Goal: Information Seeking & Learning: Stay updated

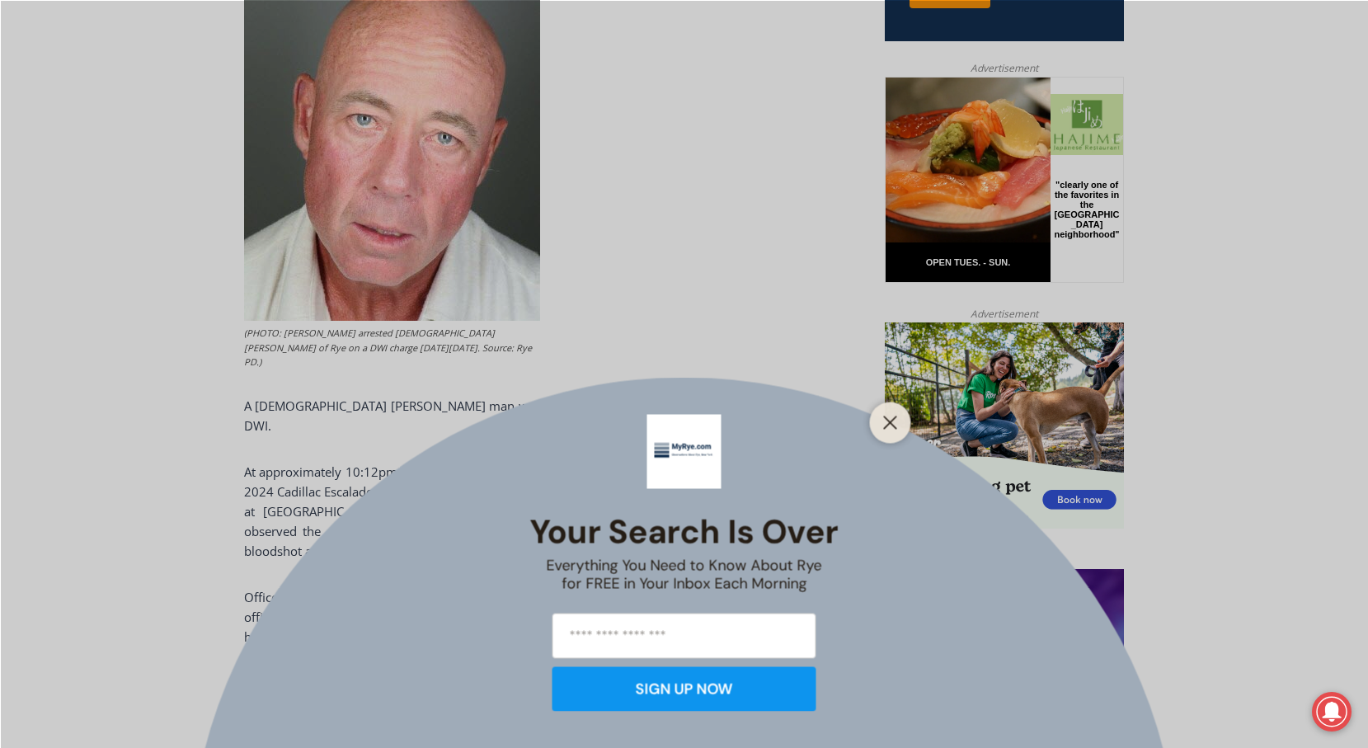
scroll to position [825, 0]
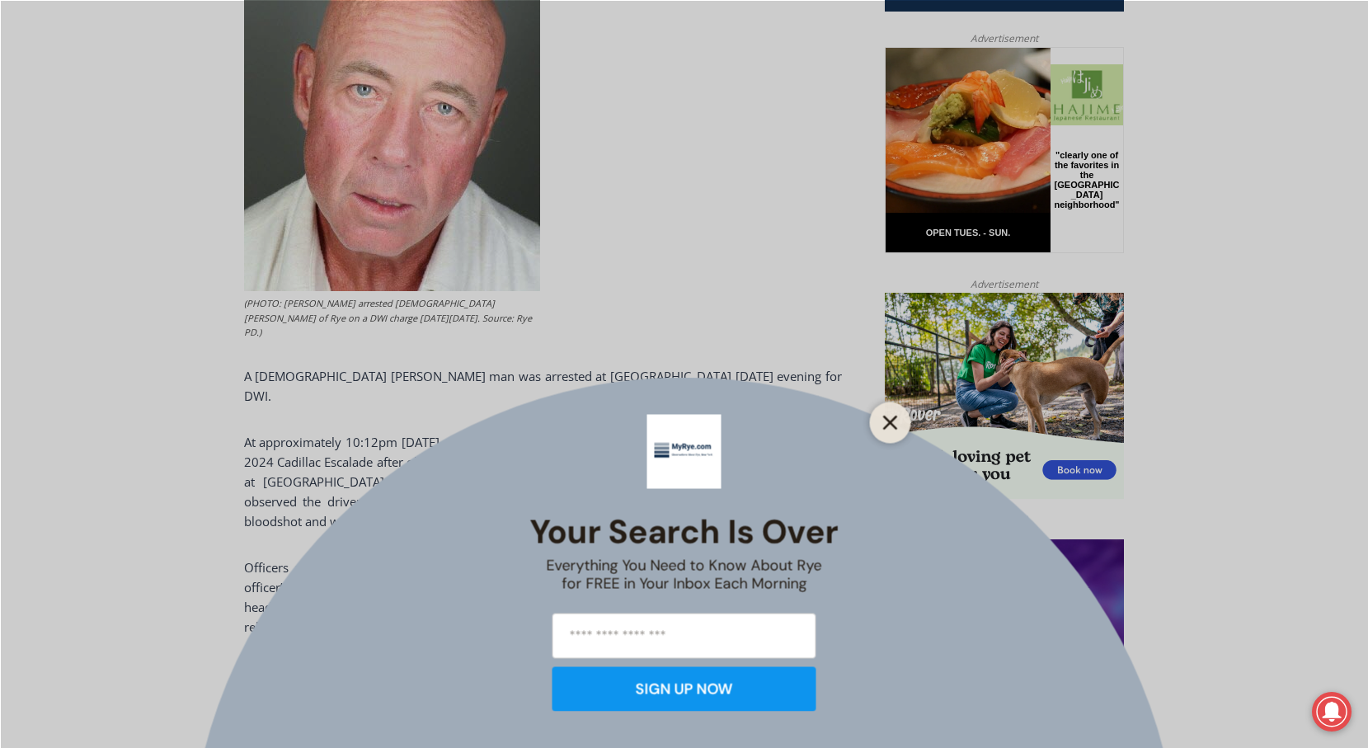
click at [882, 429] on button "Close" at bounding box center [890, 422] width 23 height 23
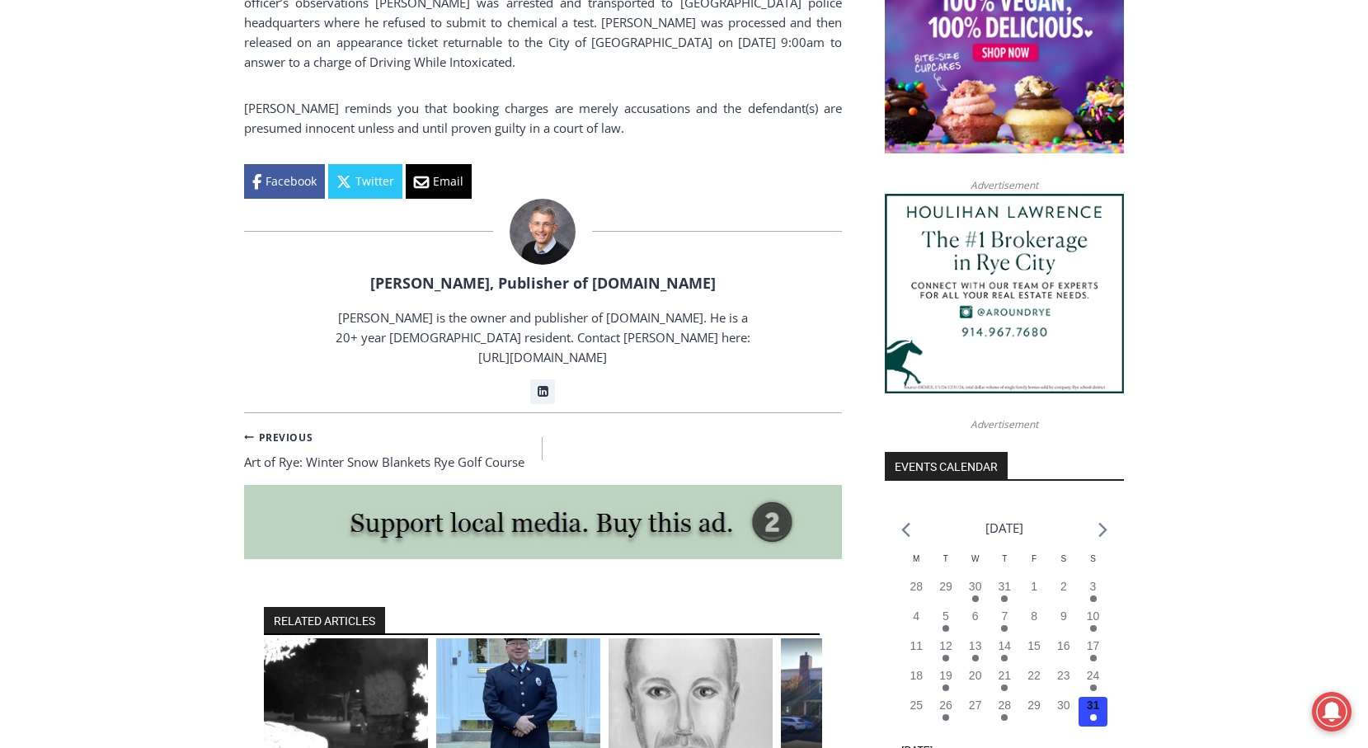
scroll to position [1650, 0]
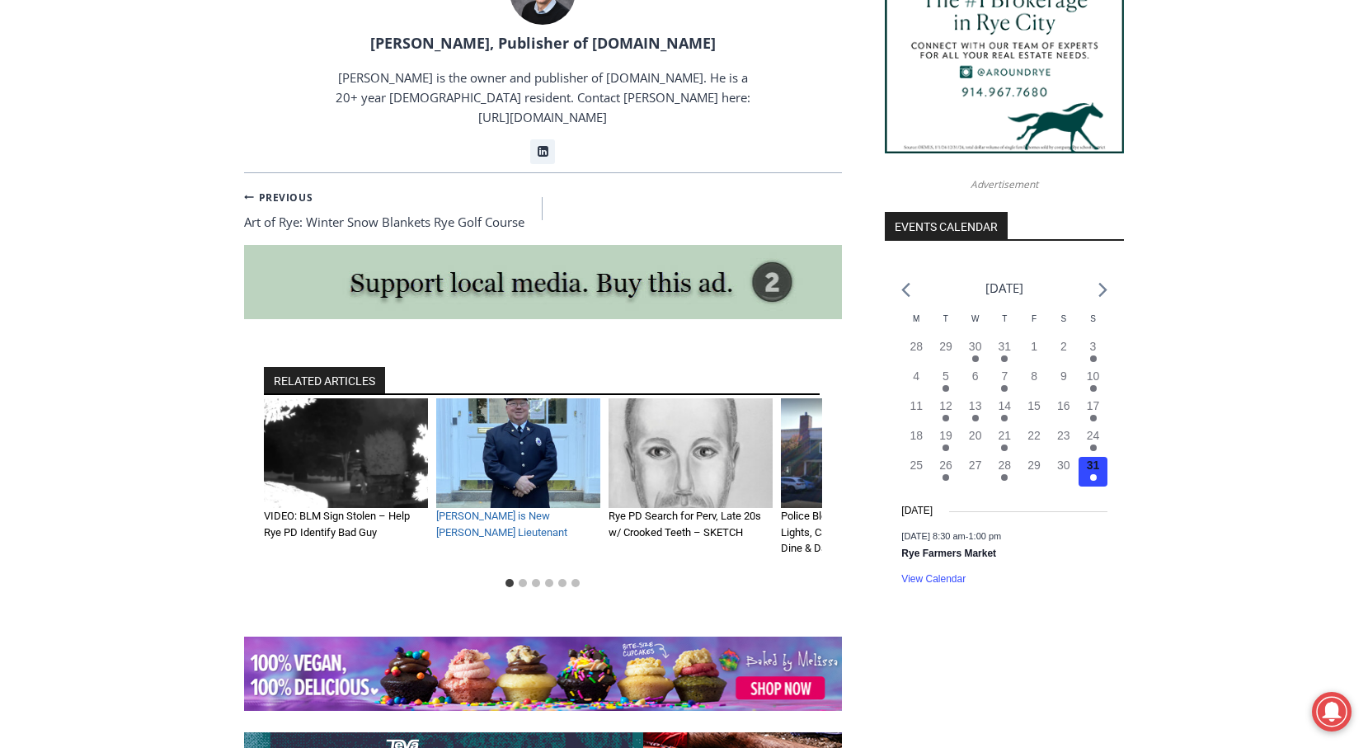
click at [502, 510] on link "[PERSON_NAME] is New [PERSON_NAME] Lieutenant" at bounding box center [501, 524] width 131 height 29
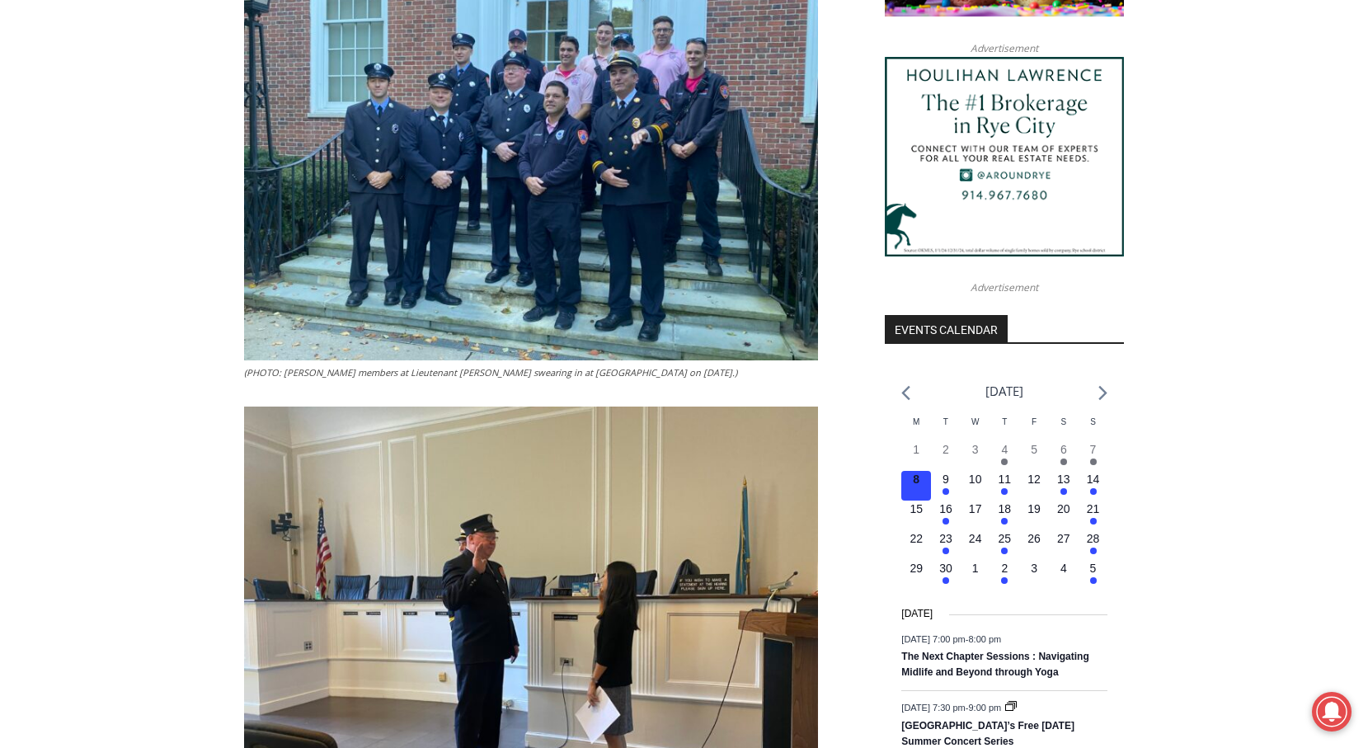
scroll to position [1567, 0]
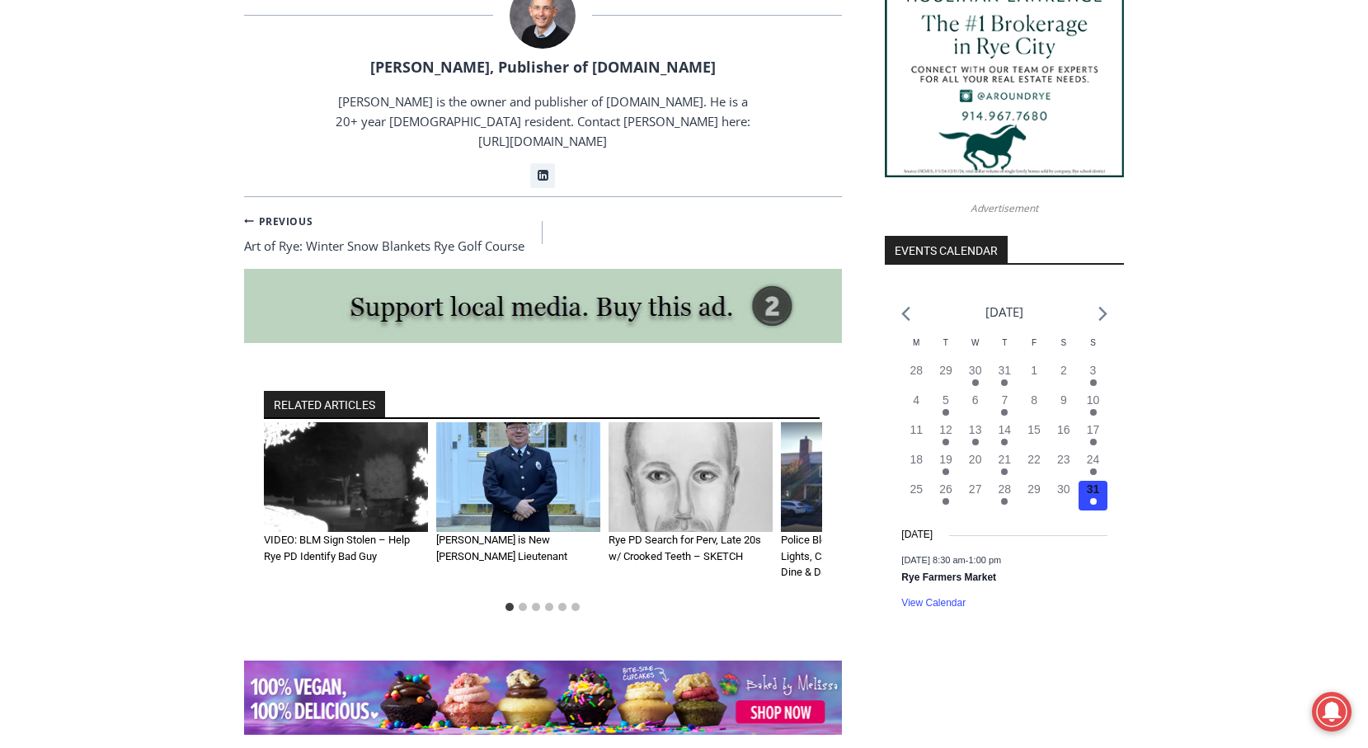
scroll to position [1650, 0]
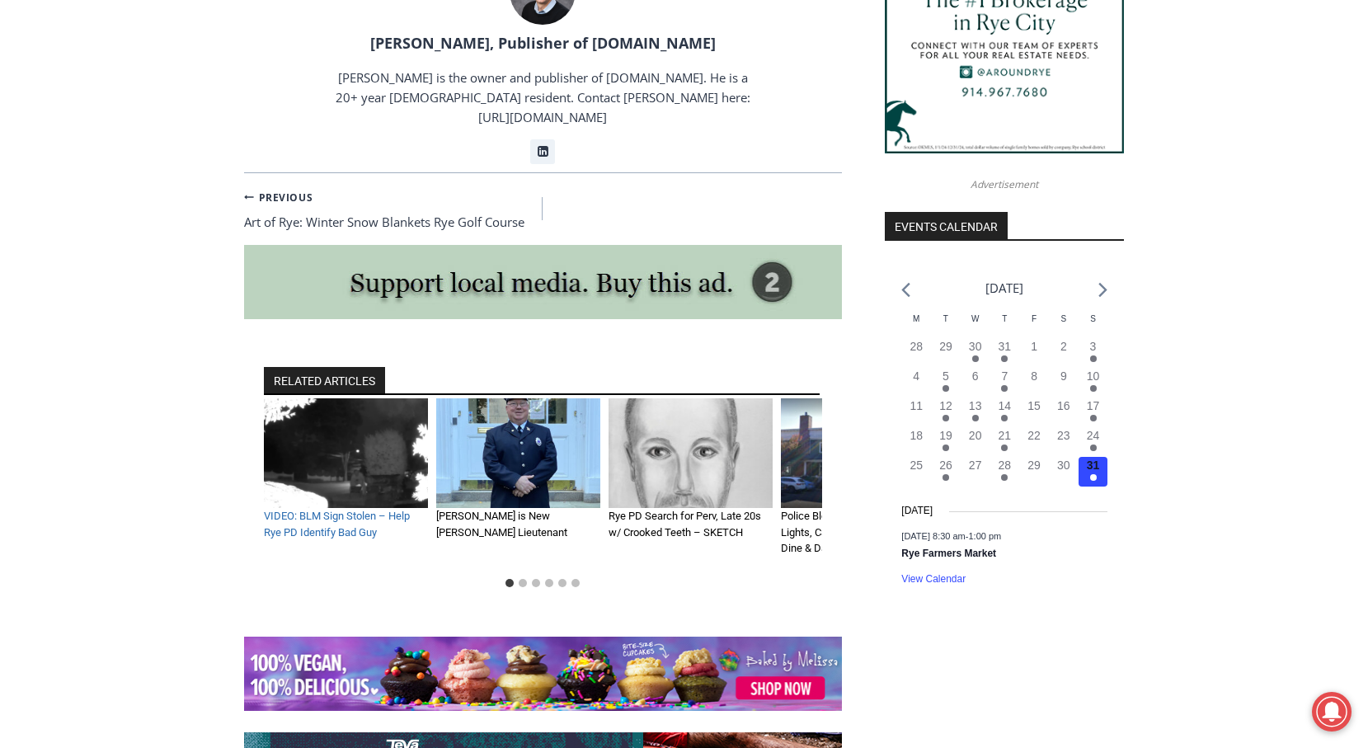
click at [348, 510] on link "VIDEO: BLM Sign Stolen – Help Rye PD Identify Bad Guy" at bounding box center [337, 524] width 146 height 29
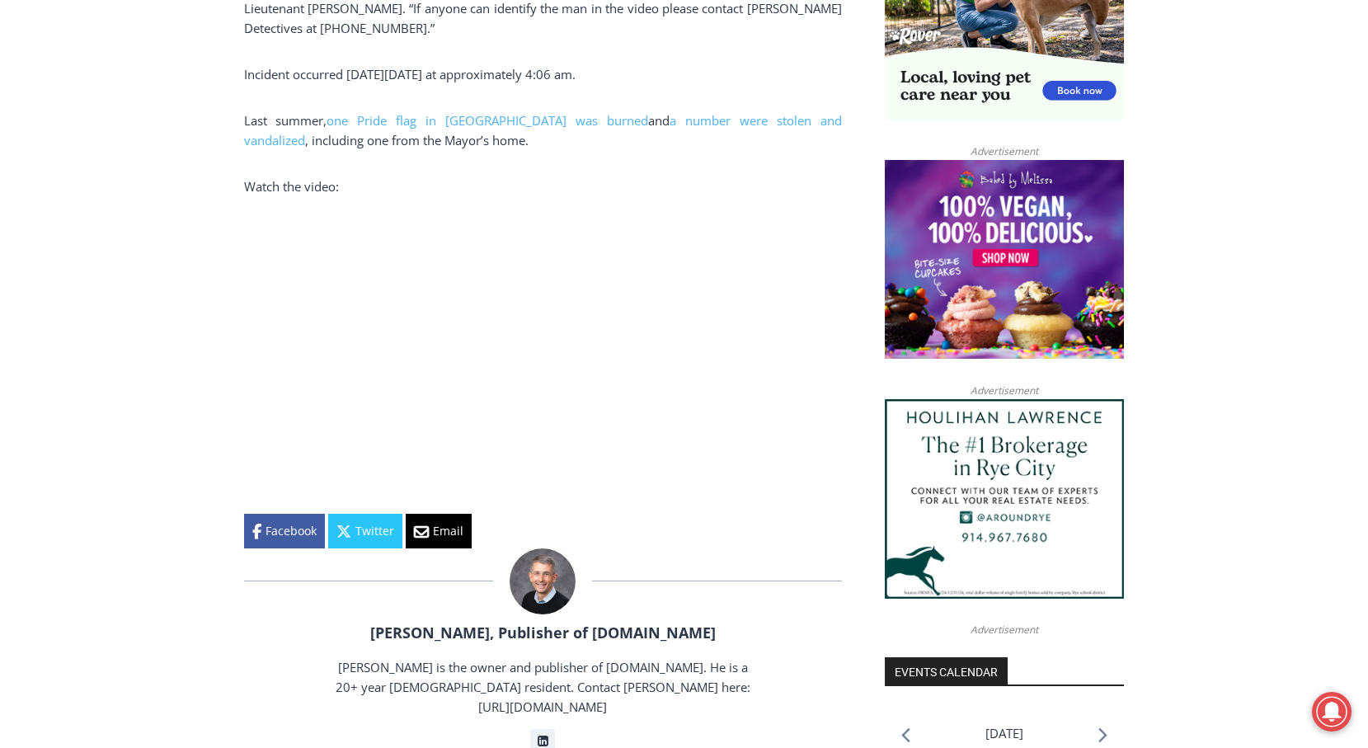
scroll to position [1237, 0]
